Goal: Navigation & Orientation: Find specific page/section

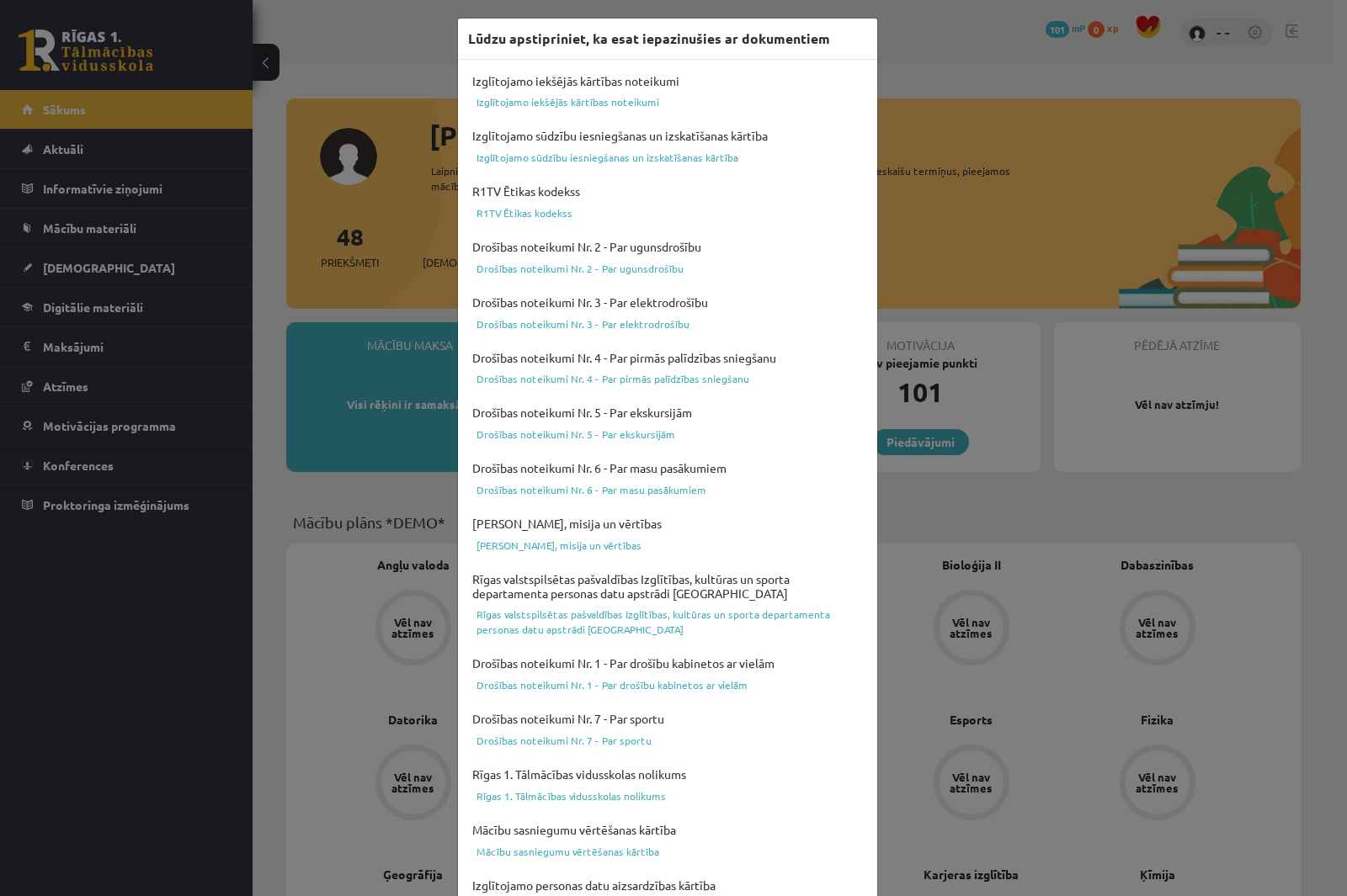
scroll to position [316, 0]
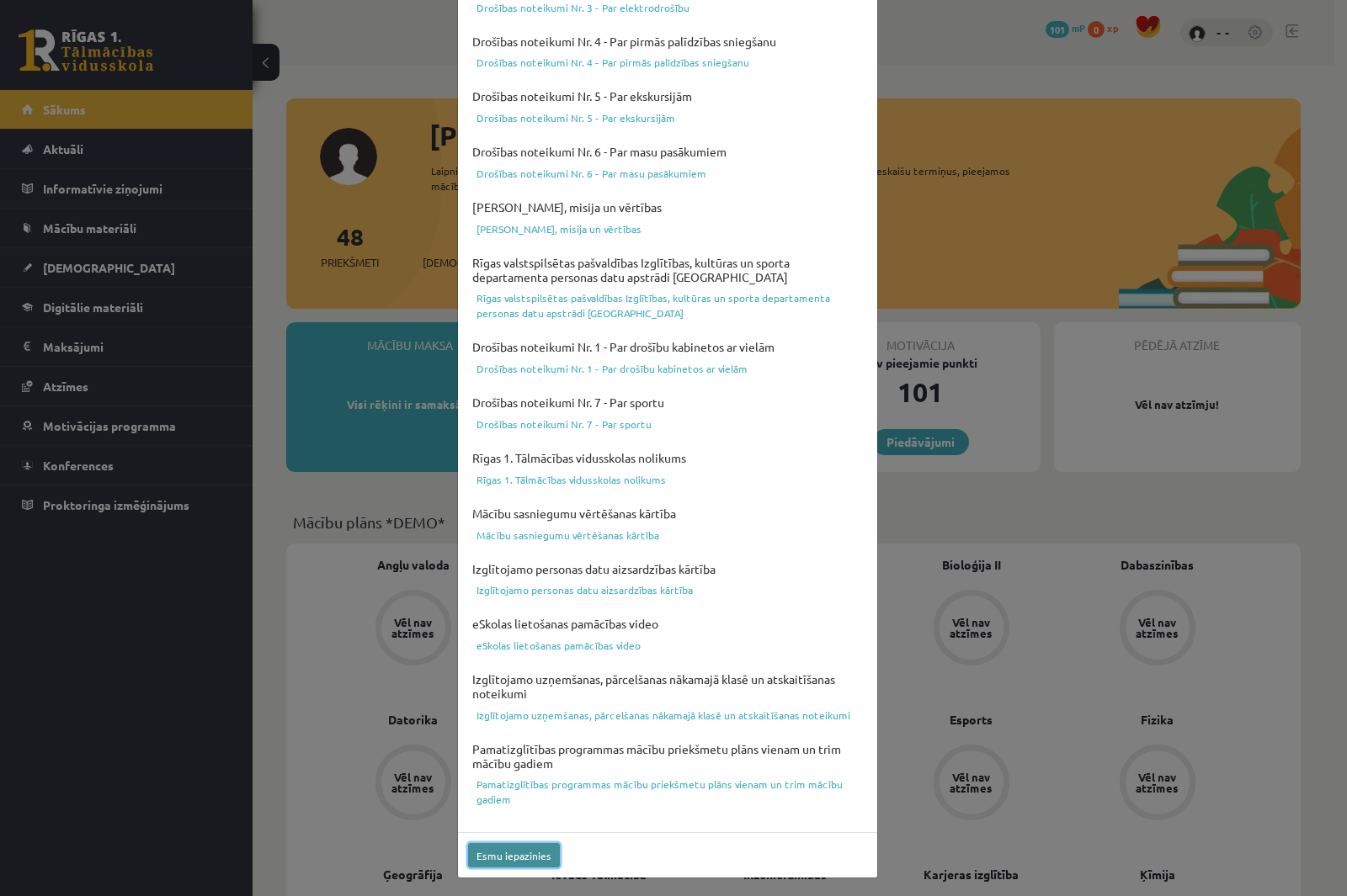
click at [531, 856] on button "Esmu iepazinies" at bounding box center [514, 855] width 92 height 24
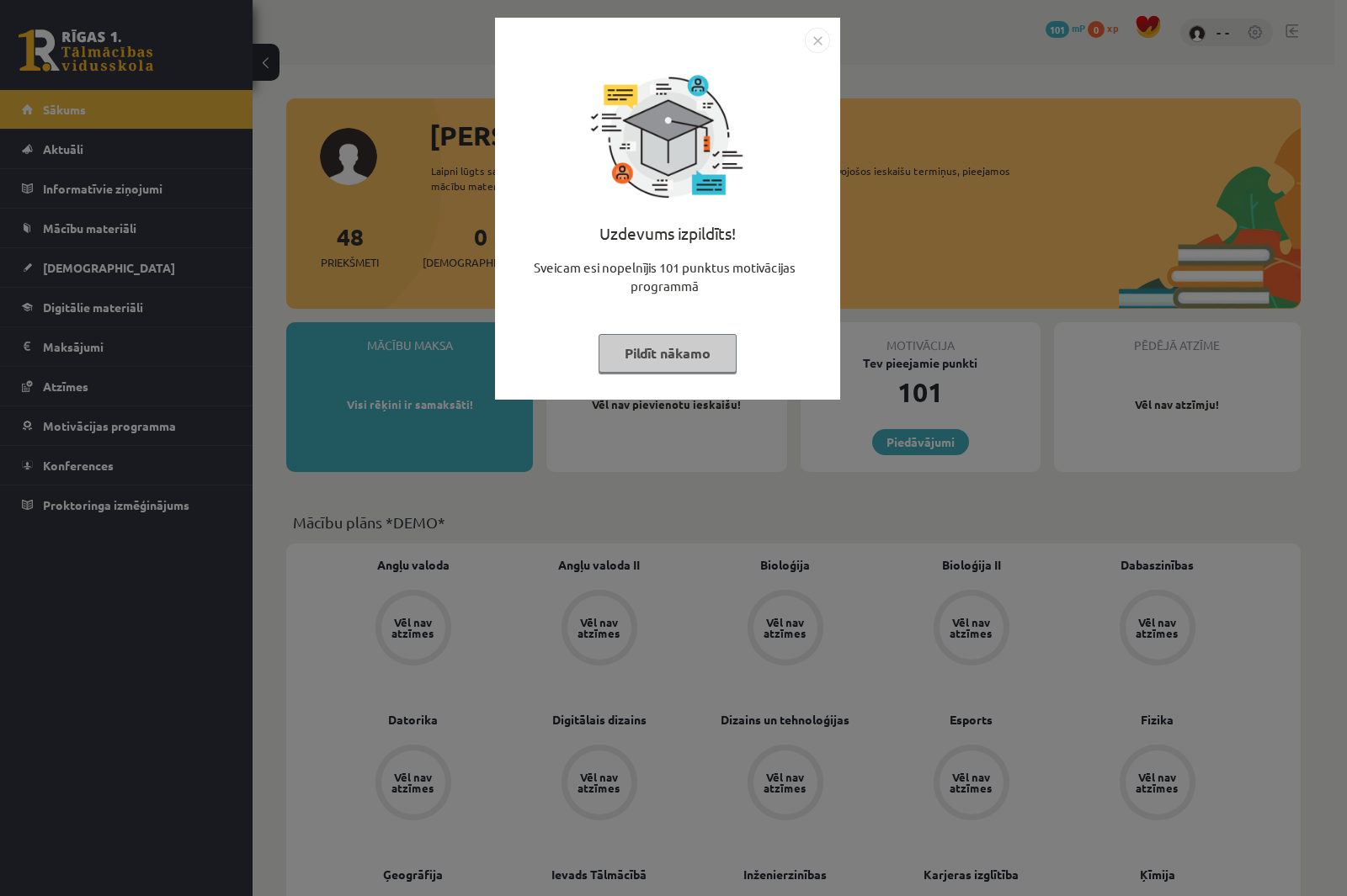
click at [814, 42] on img "Close" at bounding box center [817, 40] width 25 height 25
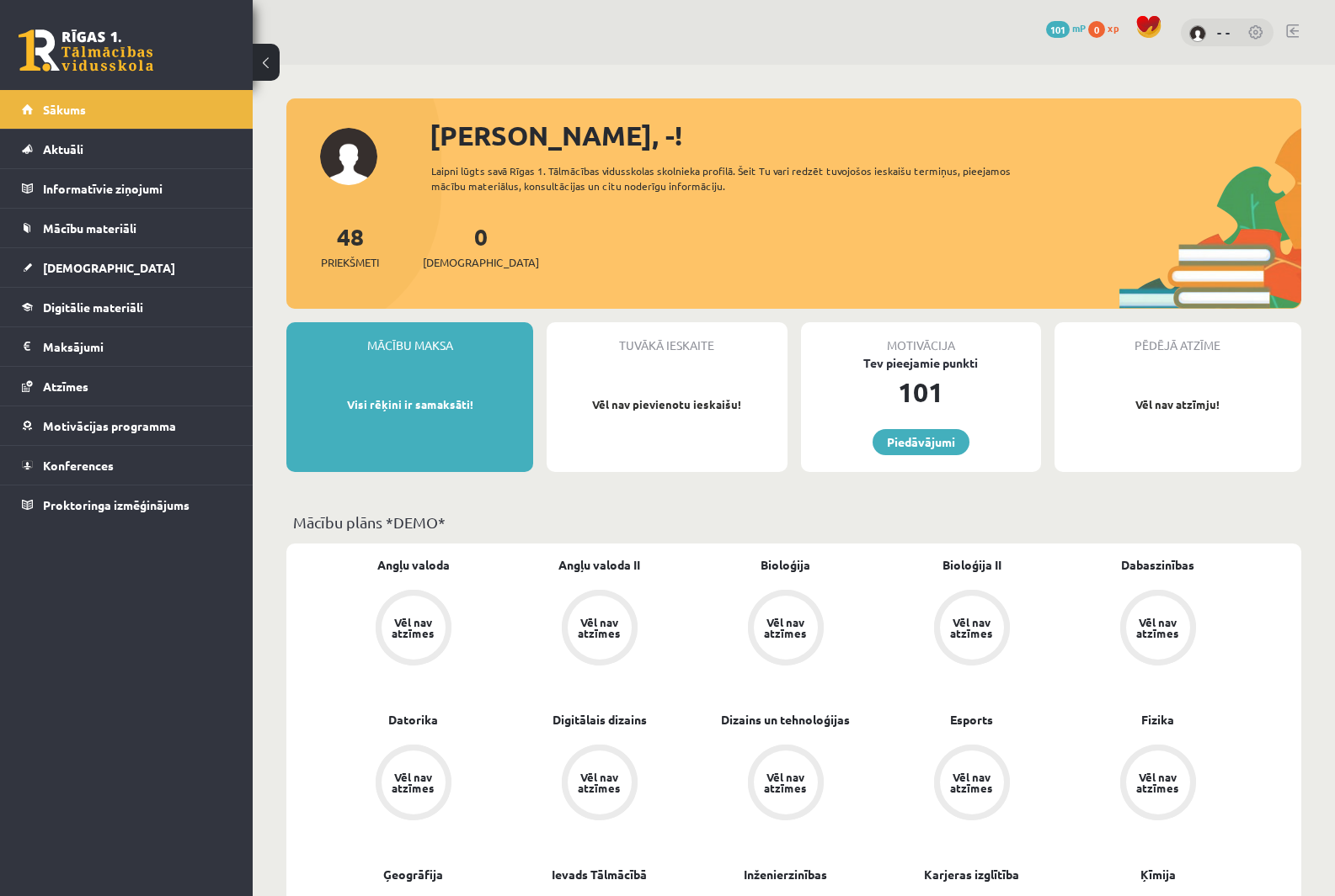
click at [422, 359] on div "Mācību maksa Visi rēķini ir samaksāti!" at bounding box center [410, 398] width 247 height 150
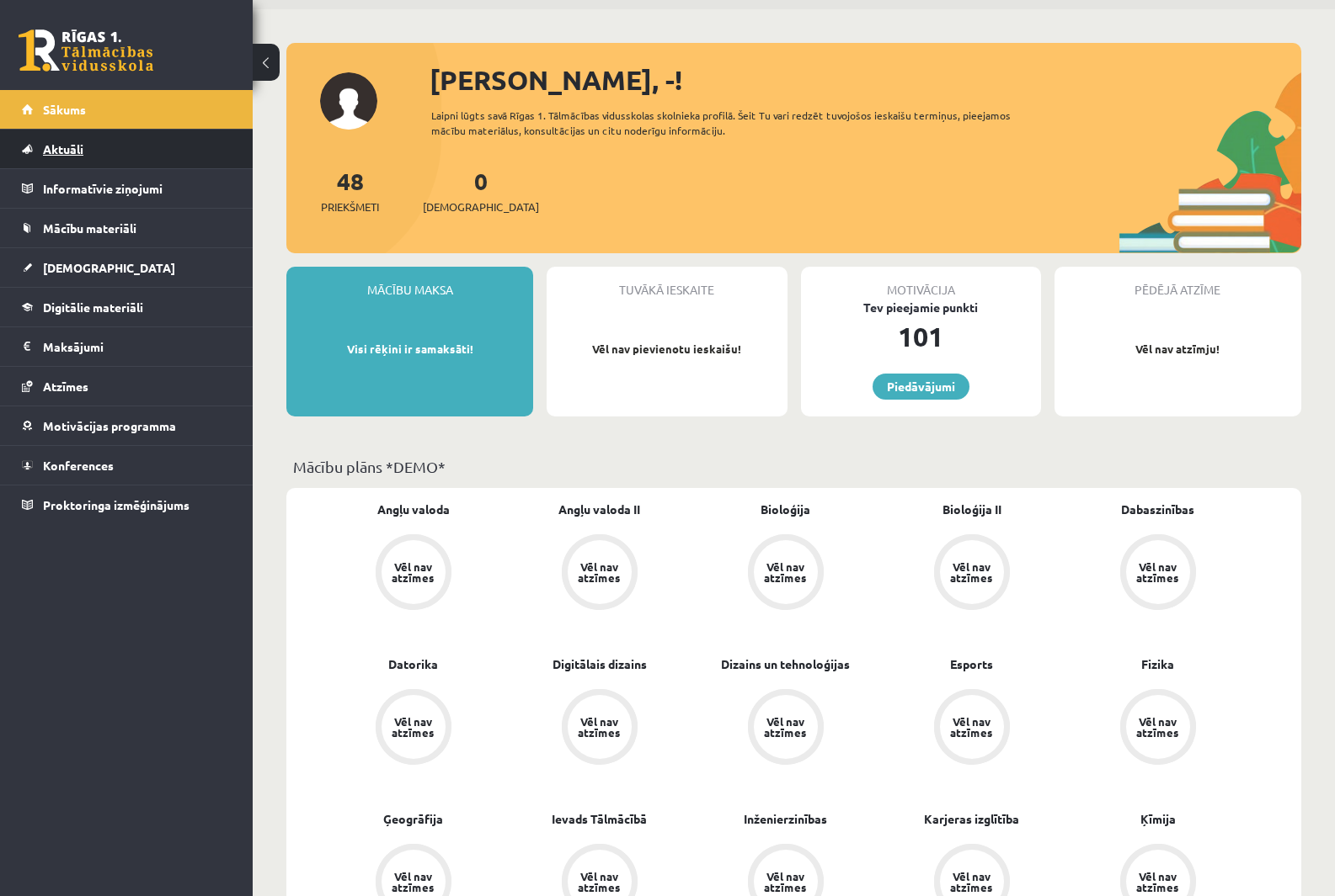
scroll to position [84, 0]
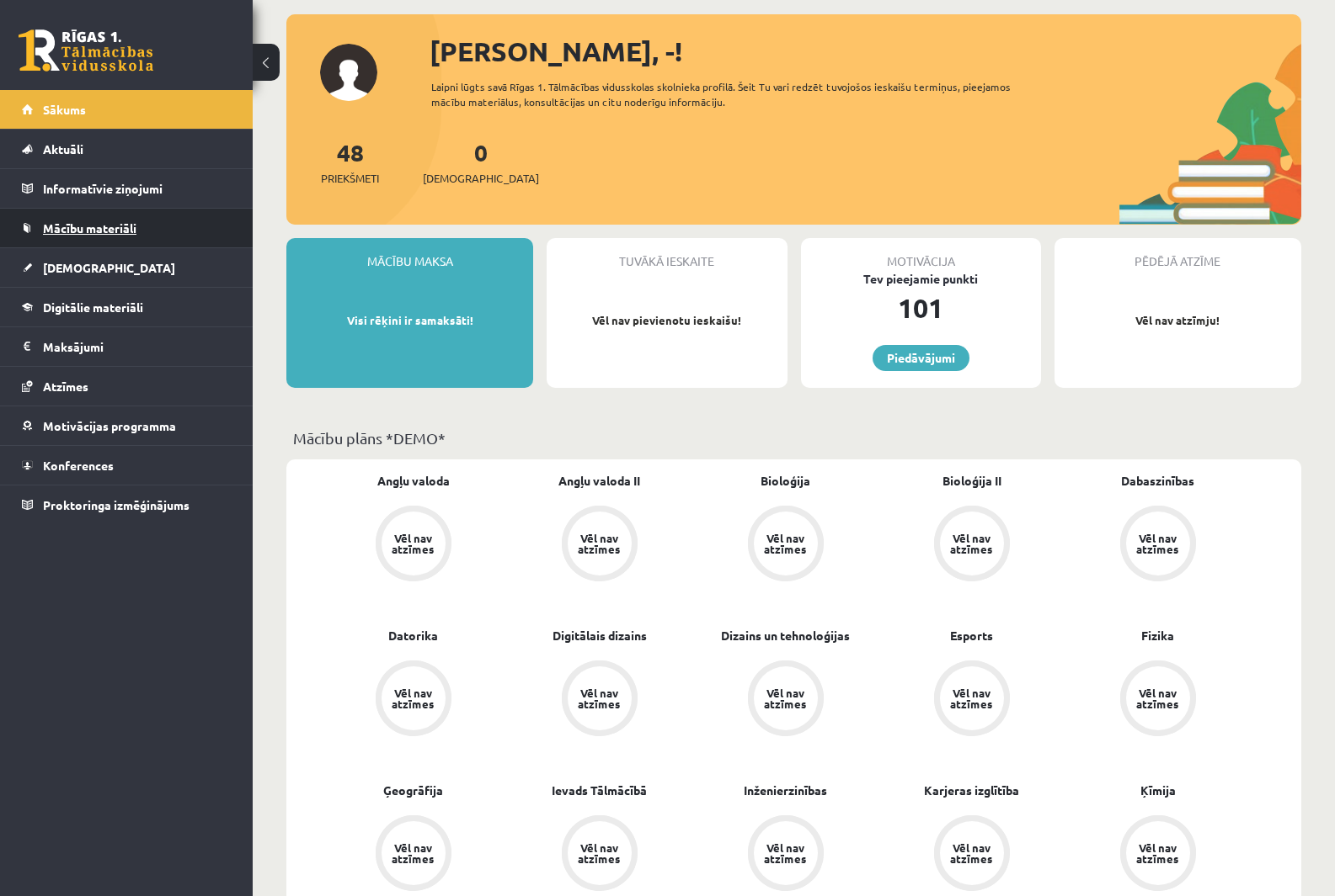
click at [136, 227] on span "Mācību materiāli" at bounding box center [90, 228] width 93 height 15
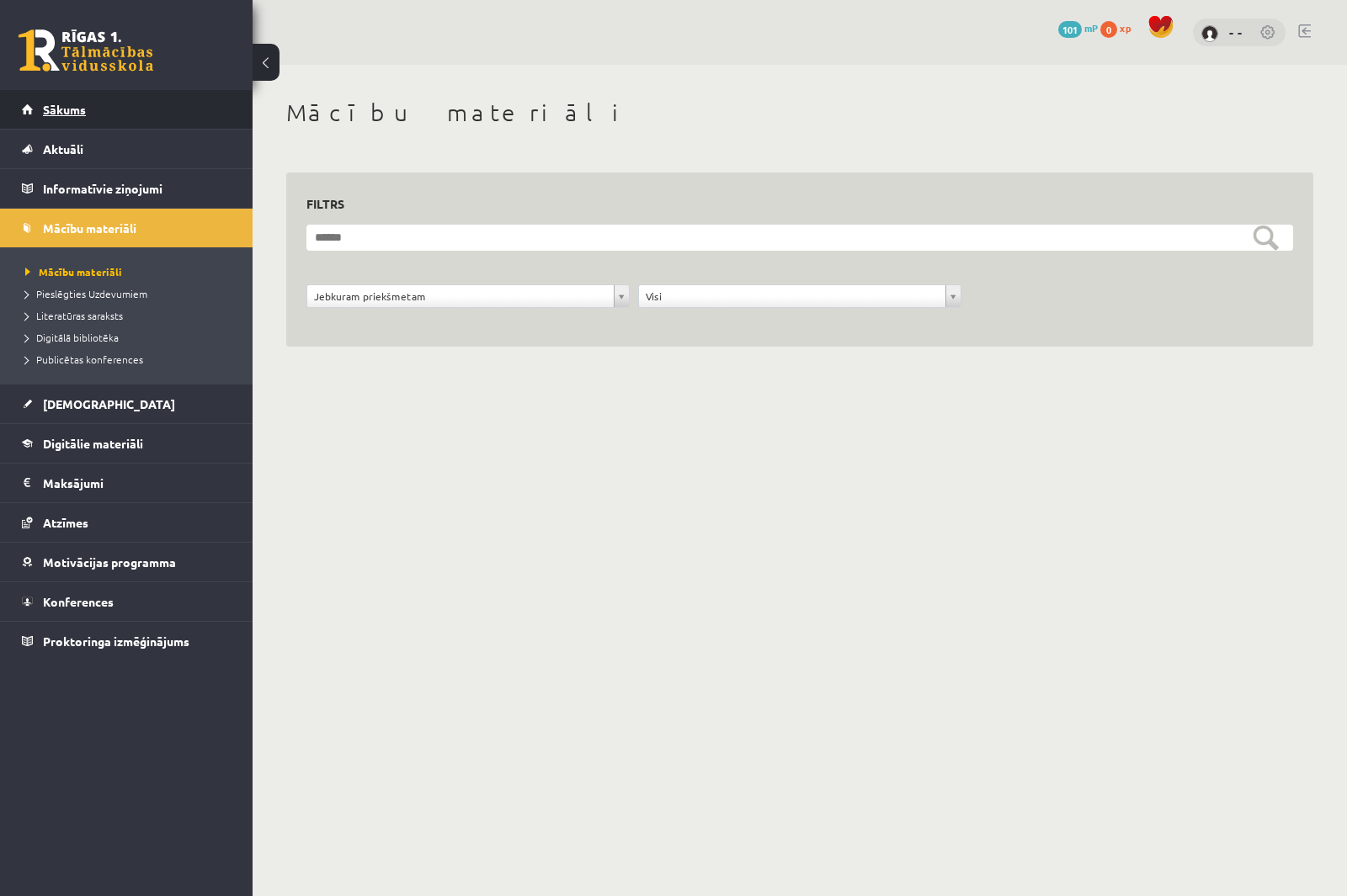
click at [107, 126] on link "Sākums" at bounding box center [127, 109] width 210 height 39
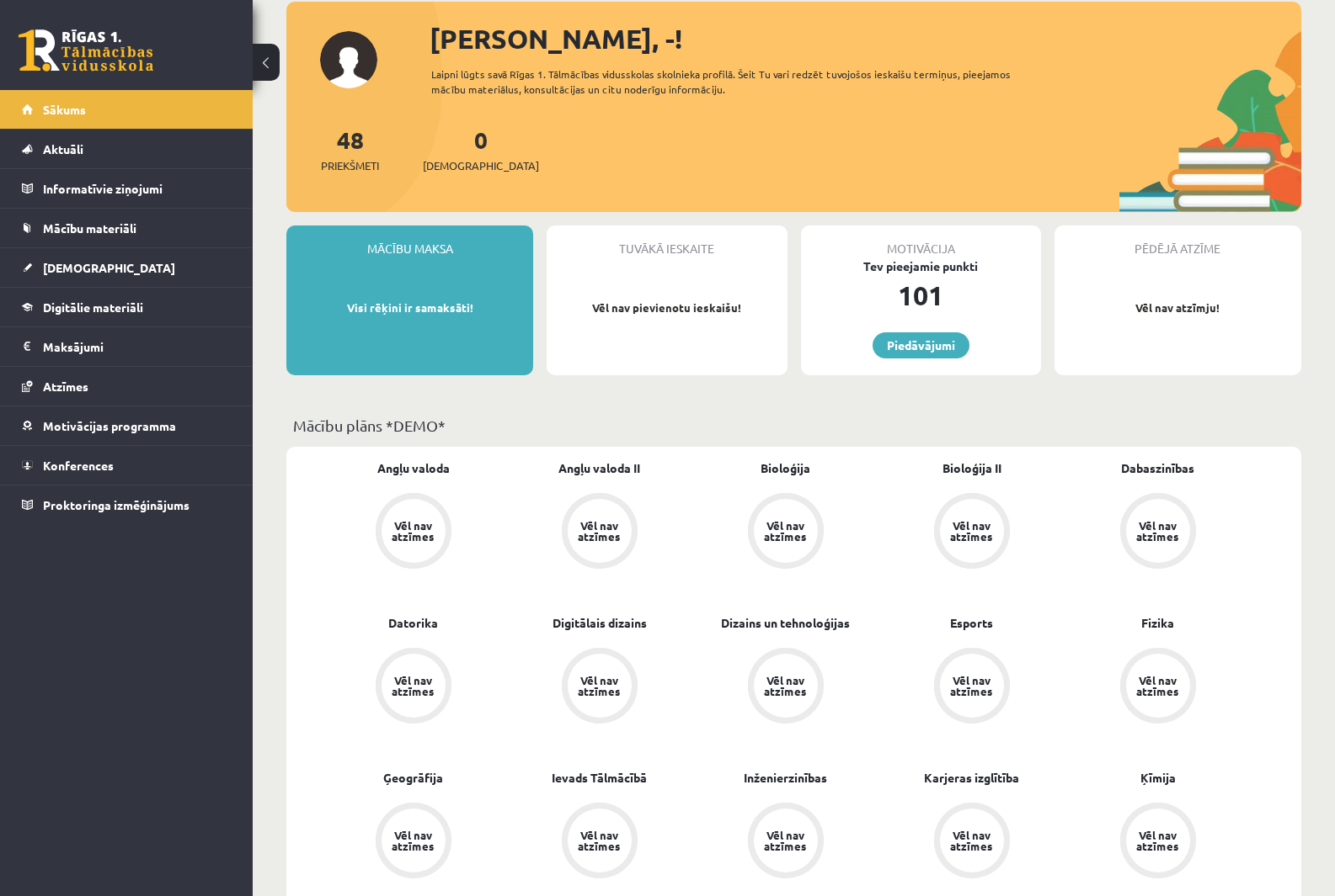
scroll to position [84, 0]
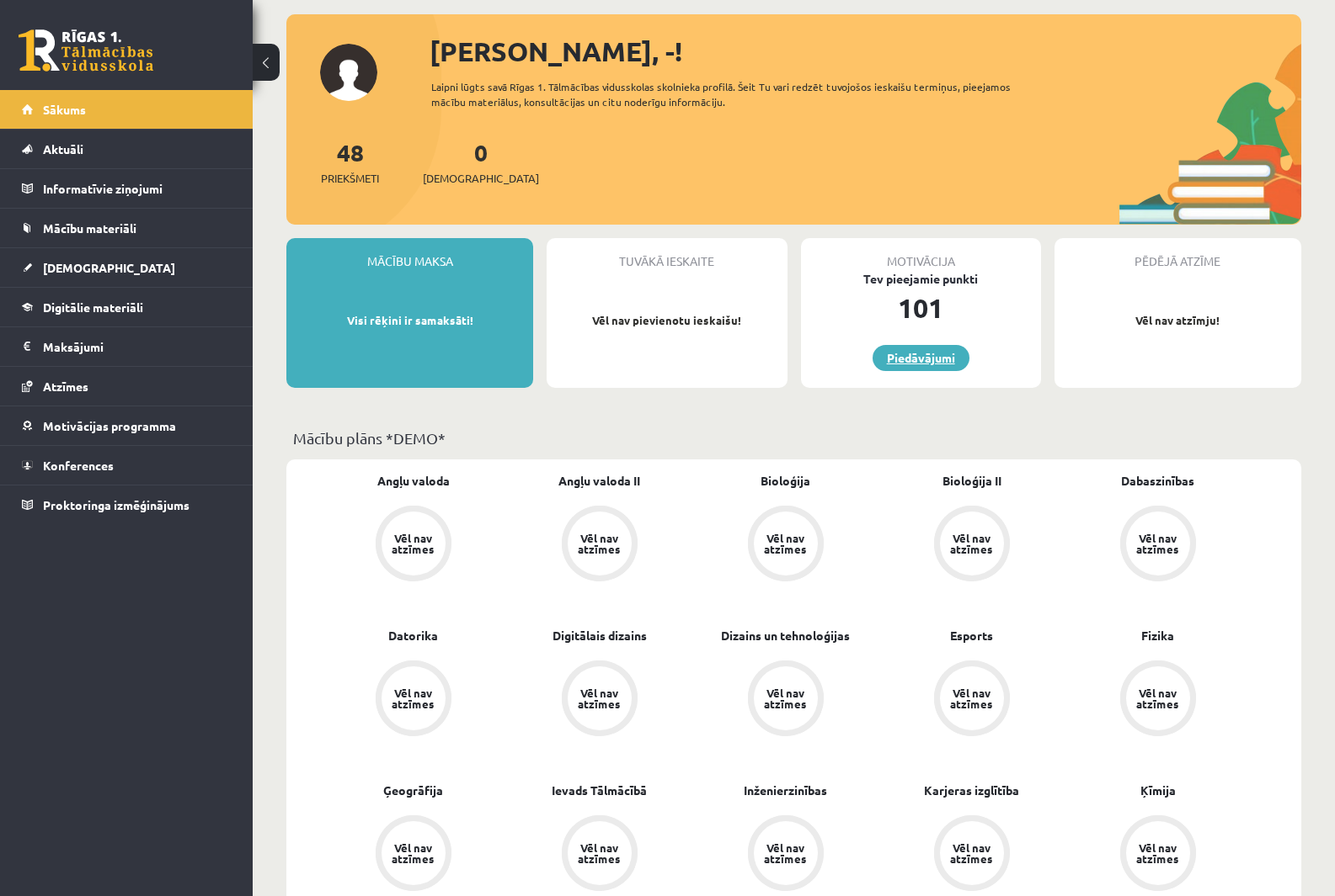
click at [918, 350] on link "Piedāvājumi" at bounding box center [921, 357] width 96 height 26
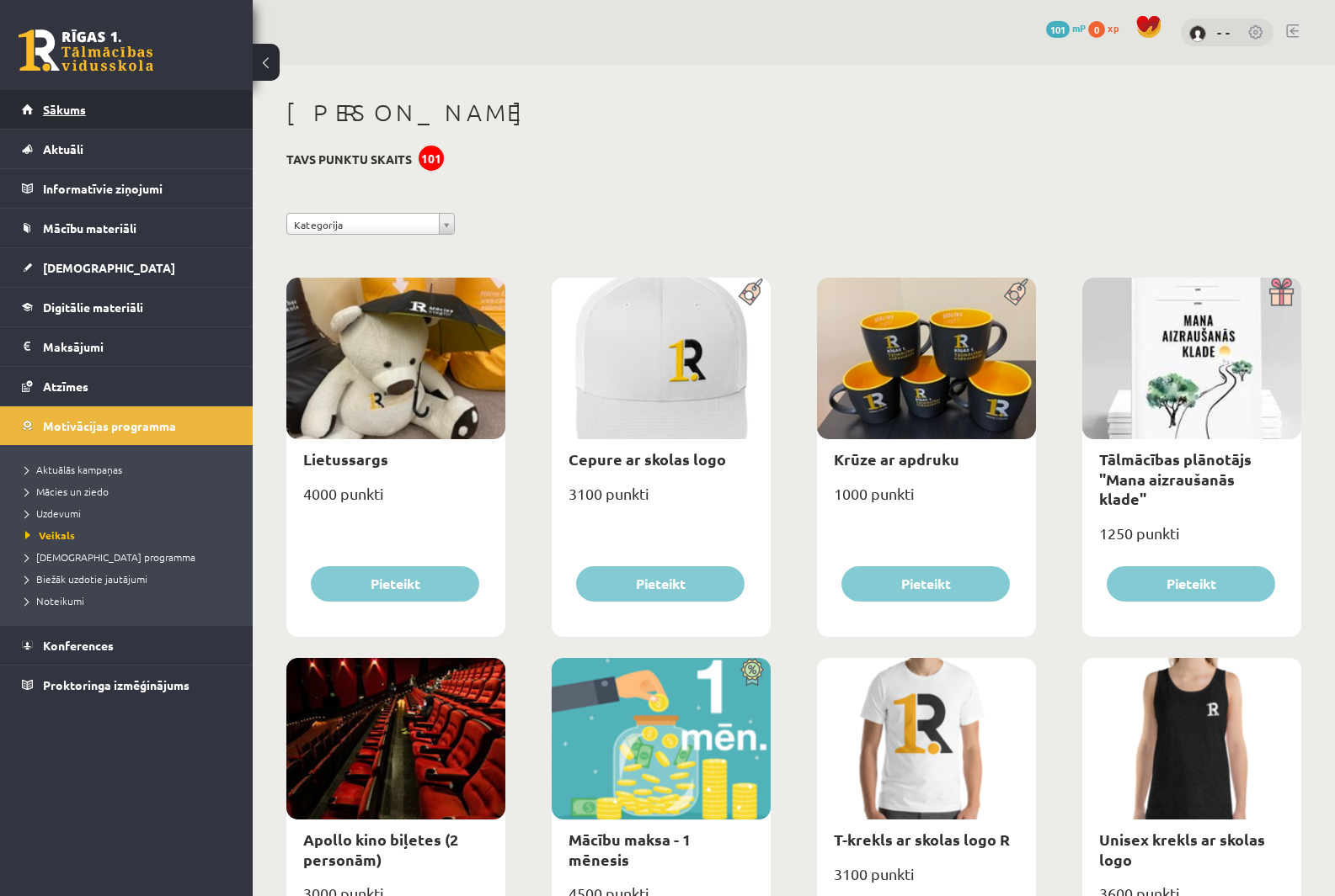
click at [114, 110] on link "Sākums" at bounding box center [127, 109] width 210 height 39
